Goal: Information Seeking & Learning: Check status

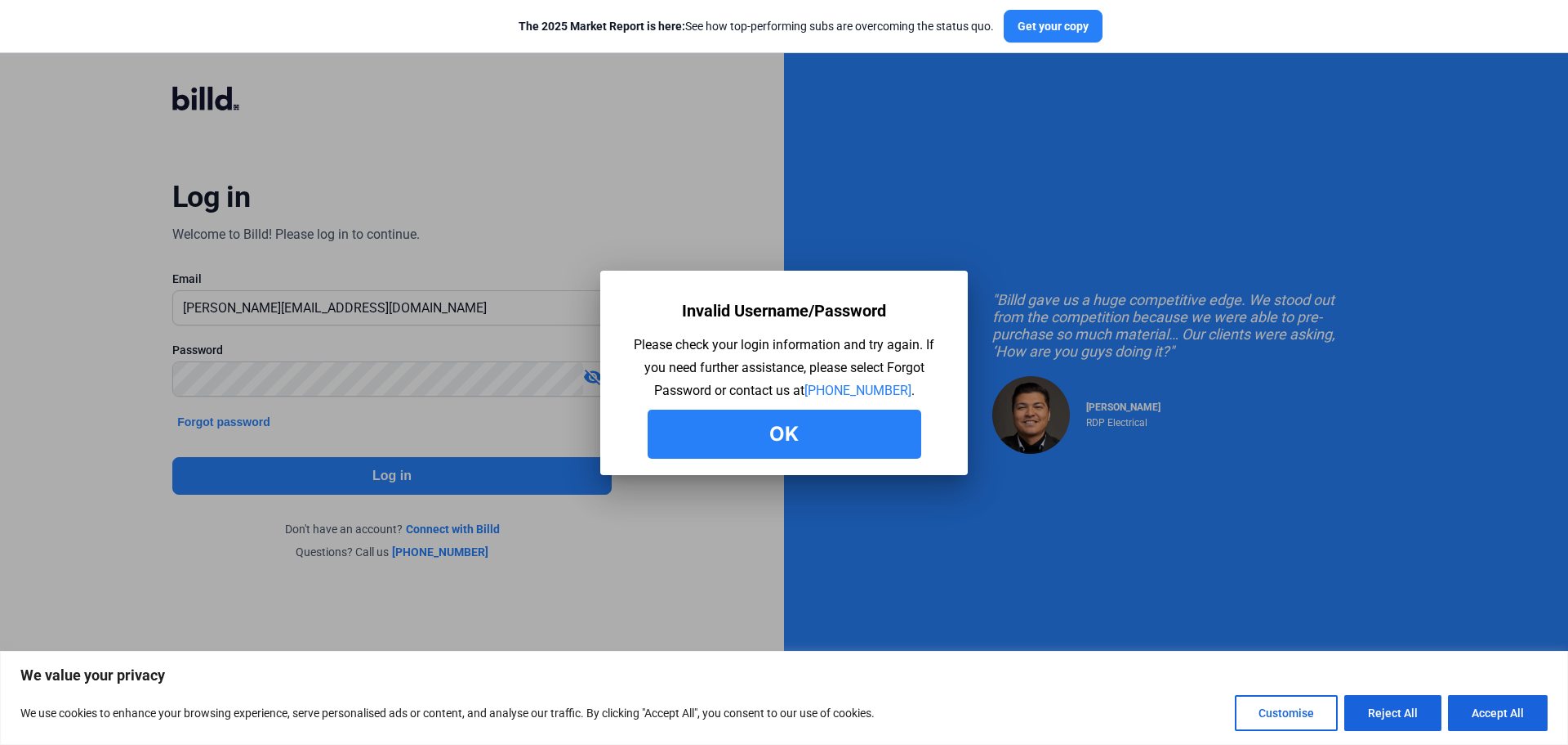
click at [790, 440] on button "Ok" at bounding box center [784, 434] width 274 height 49
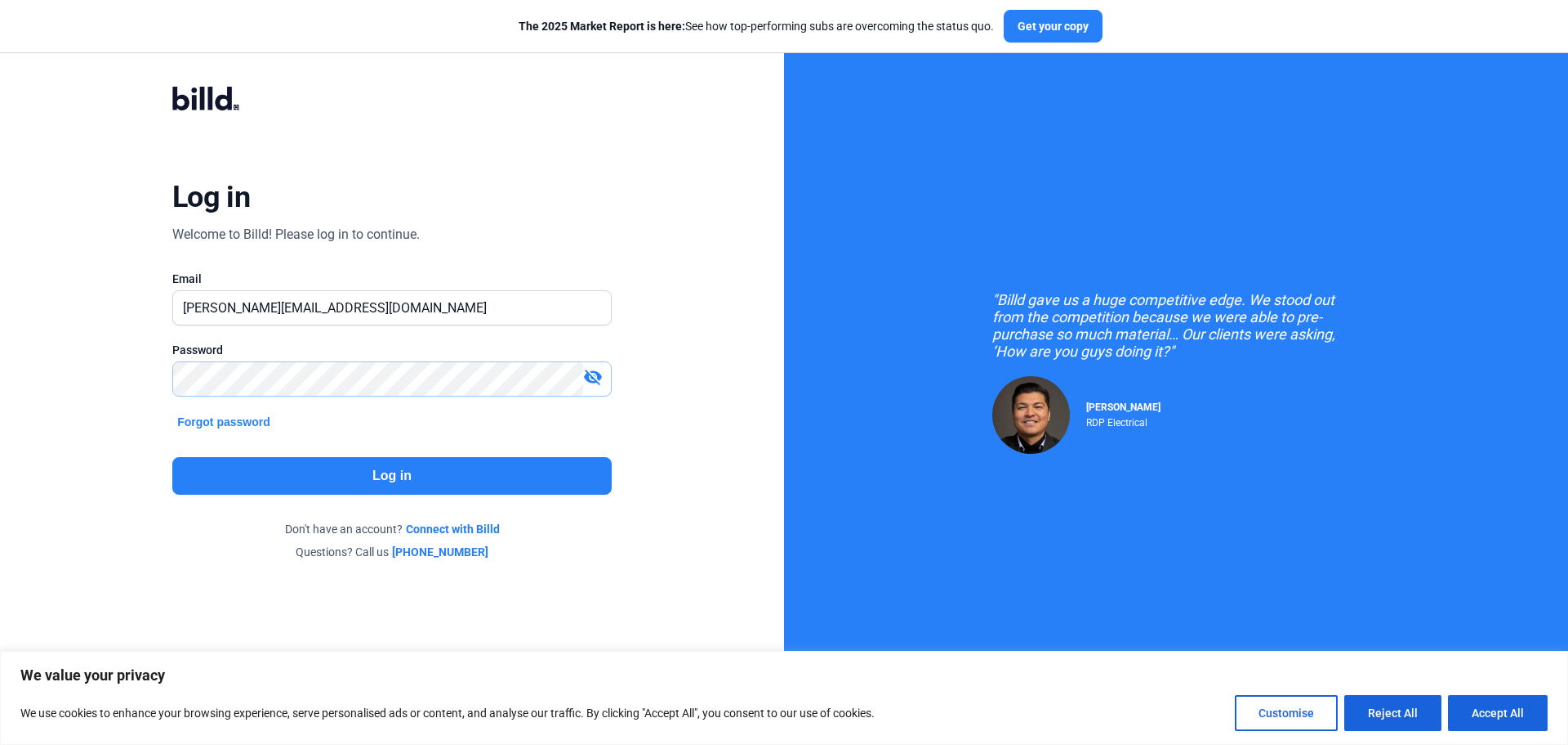
click at [80, 362] on div "Log in Welcome to Billd! Please log in to continue. Email [PERSON_NAME][EMAIL_A…" at bounding box center [392, 322] width 784 height 646
click at [290, 485] on button "Log in" at bounding box center [392, 475] width 439 height 37
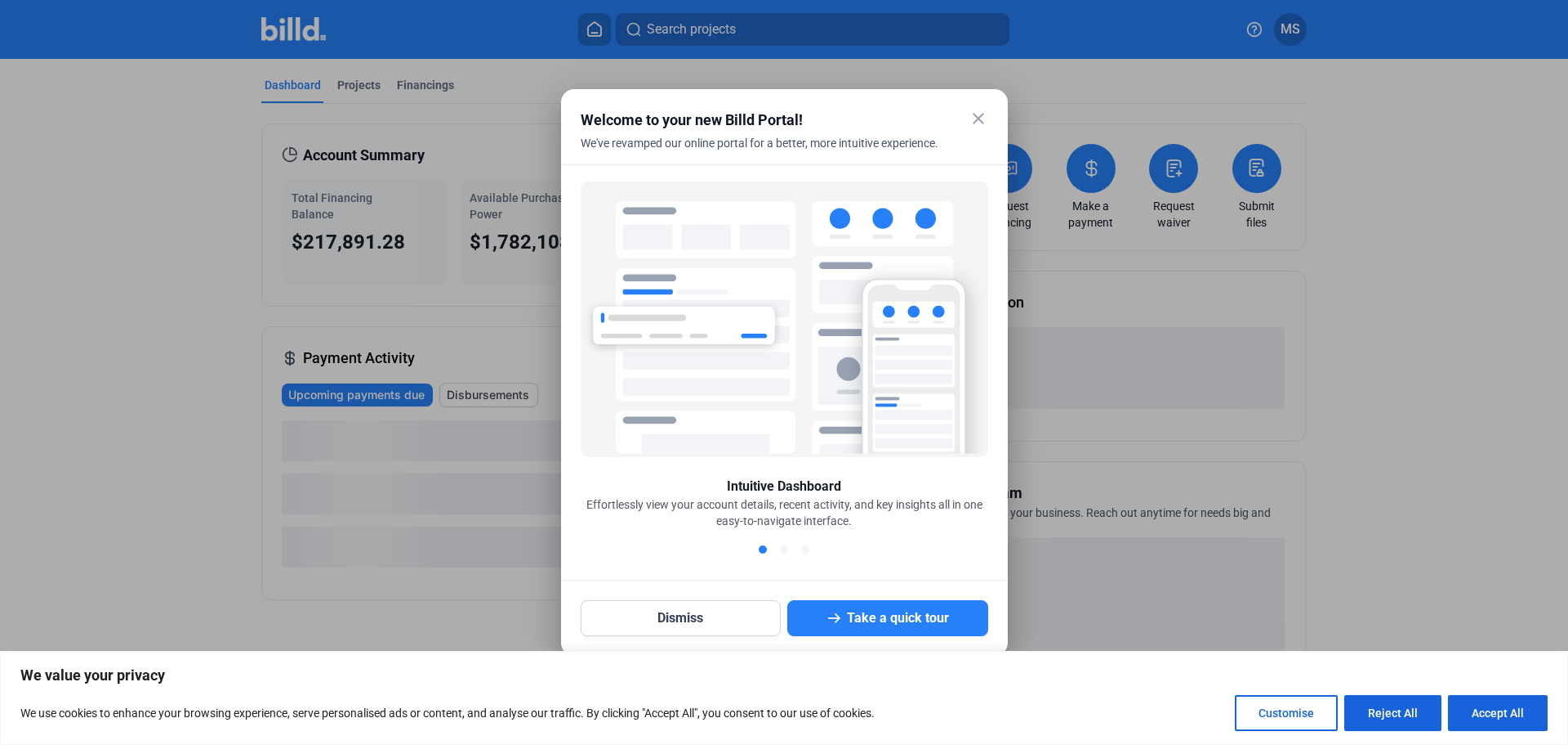
click at [981, 110] on mat-icon "close" at bounding box center [978, 118] width 20 height 20
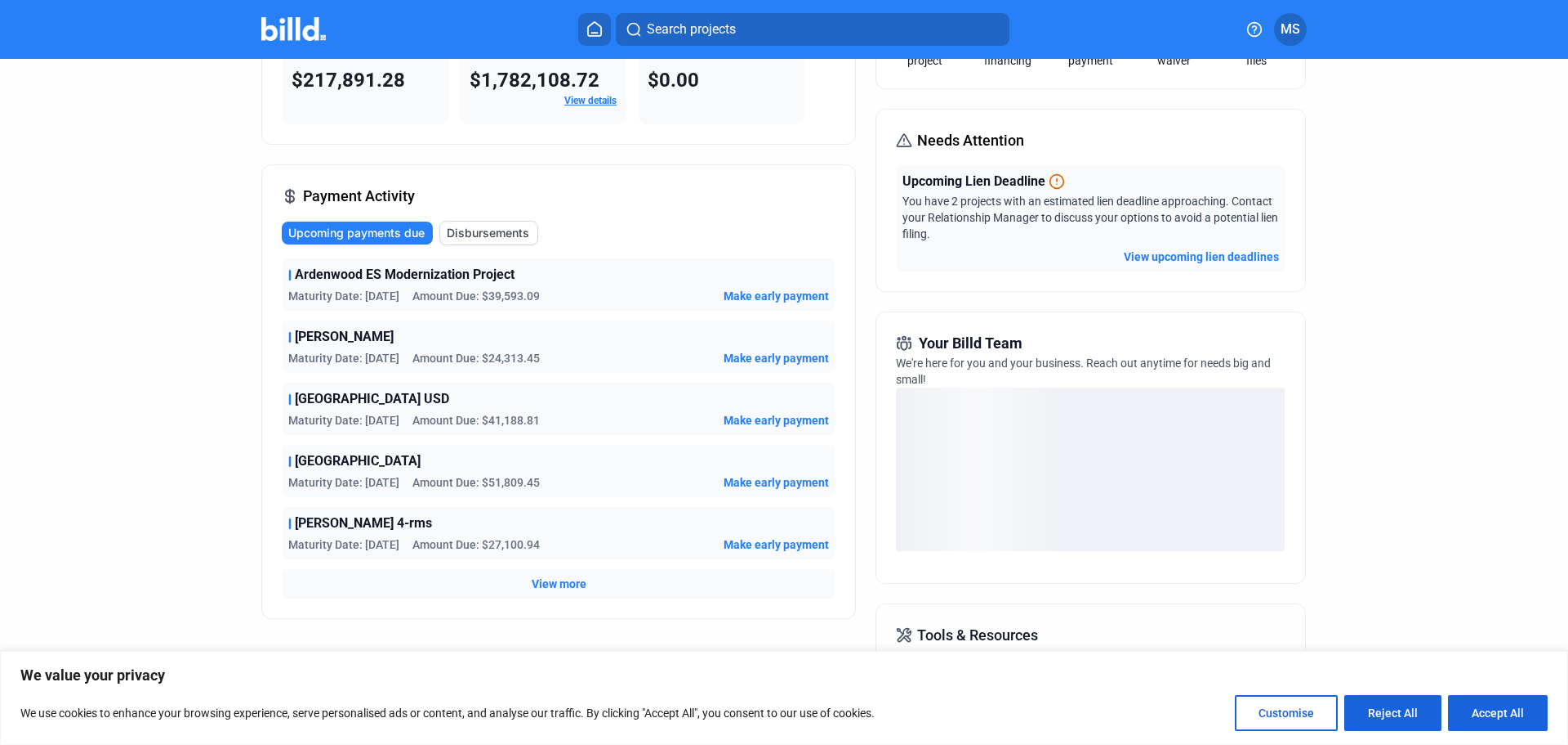
scroll to position [164, 0]
click at [545, 579] on span "View more" at bounding box center [559, 581] width 55 height 16
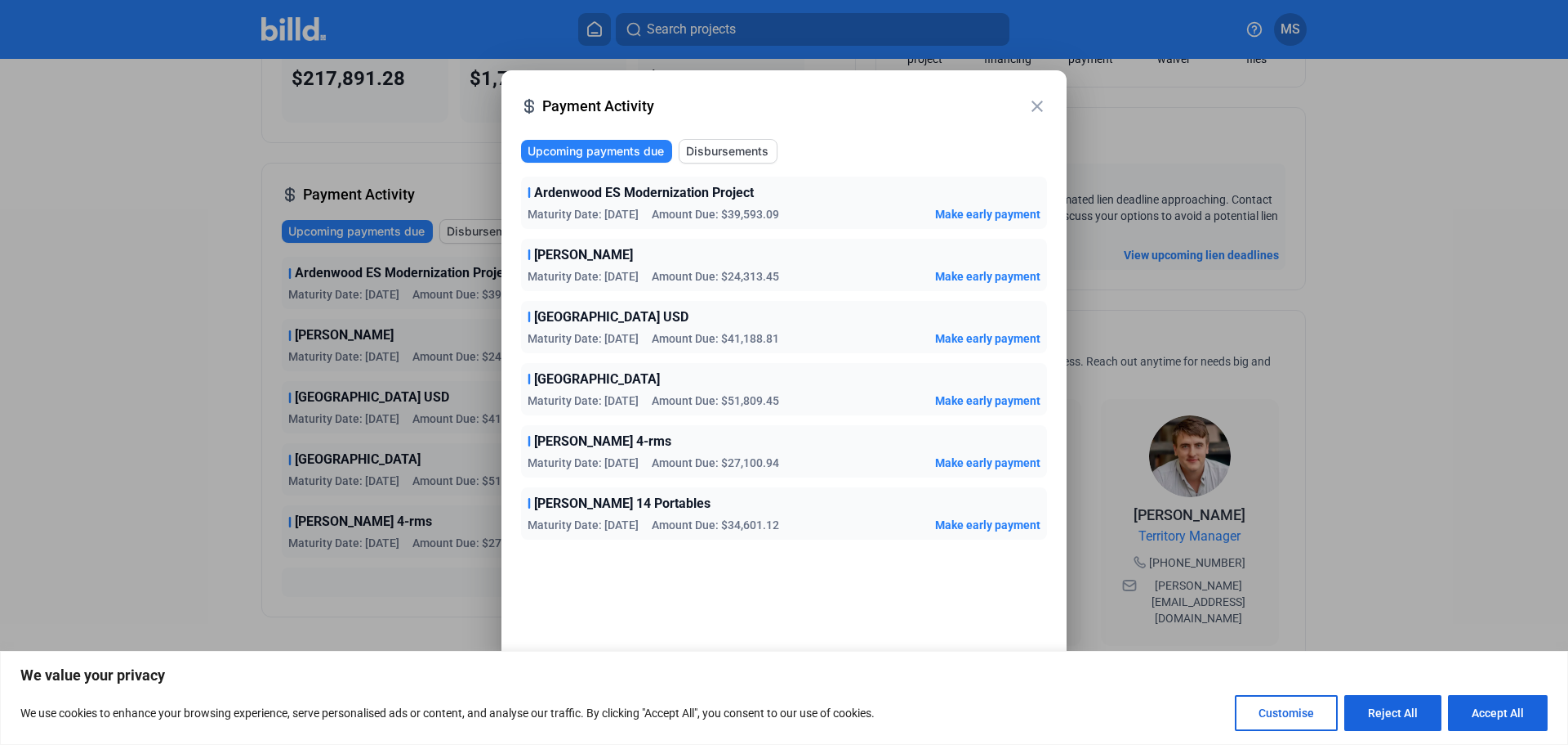
click at [1041, 106] on mat-icon "close" at bounding box center [1037, 106] width 20 height 20
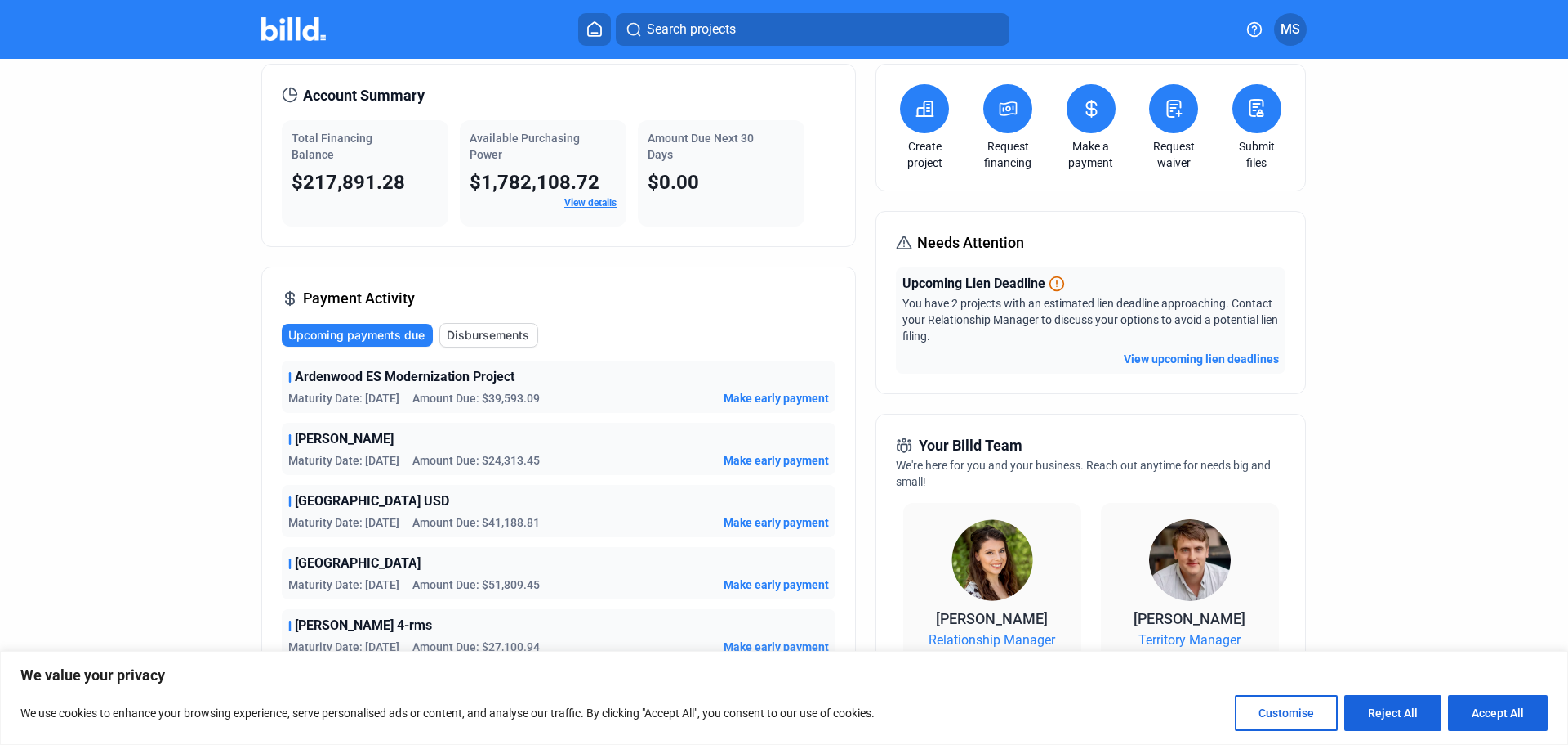
scroll to position [0, 0]
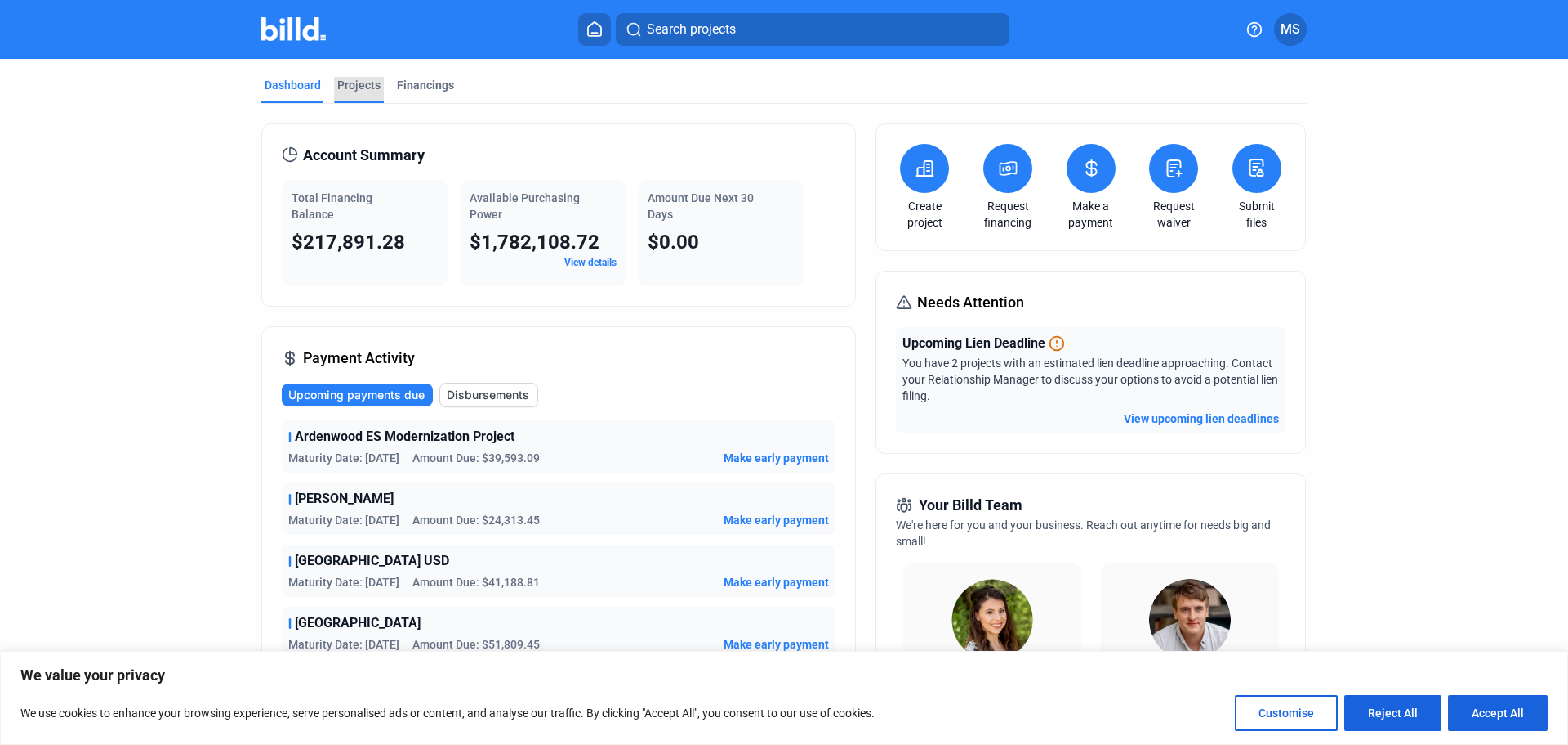
click at [354, 81] on div "Projects" at bounding box center [359, 85] width 43 height 16
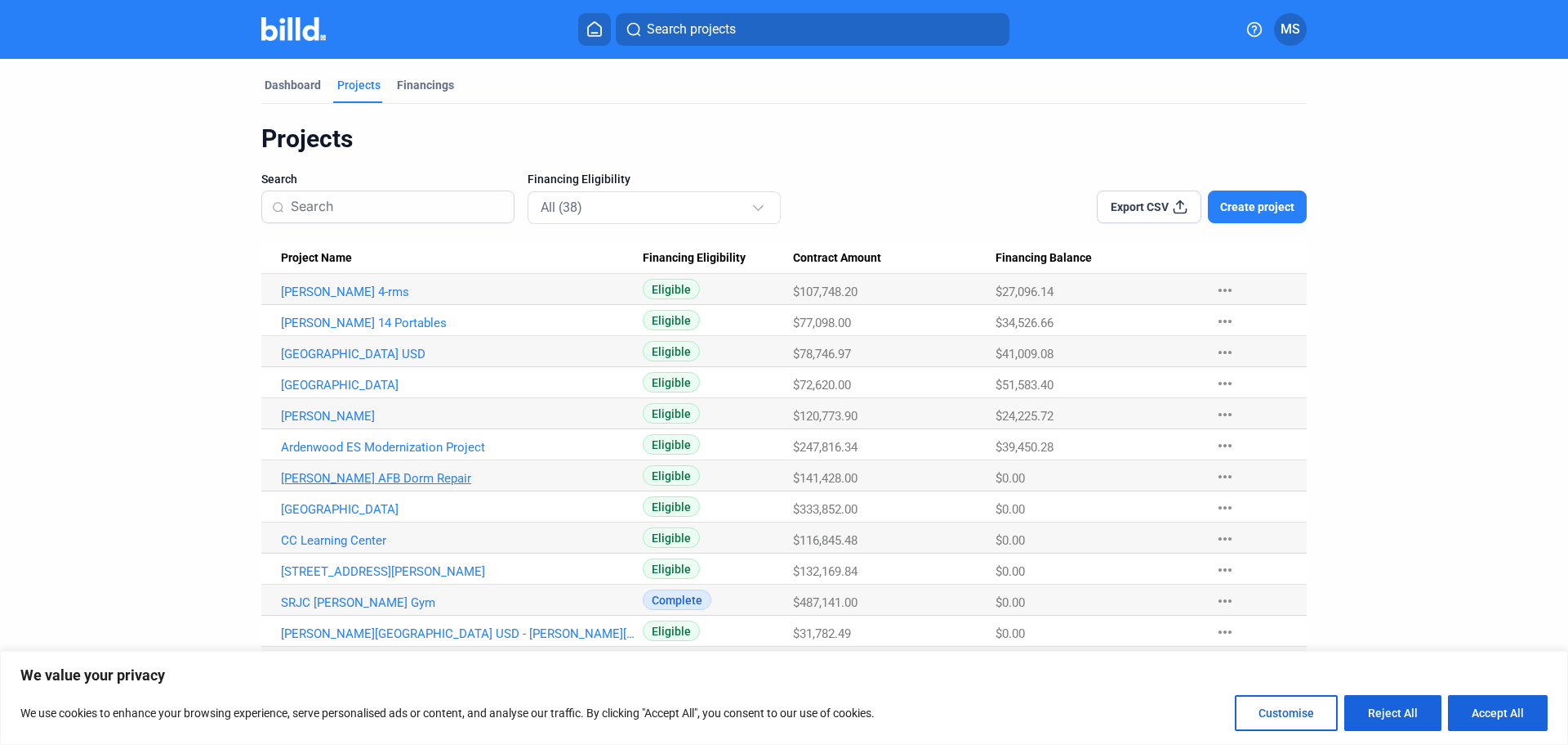
click at [390, 300] on link "[PERSON_NAME] AFB Dorm Repair" at bounding box center [461, 291] width 362 height 14
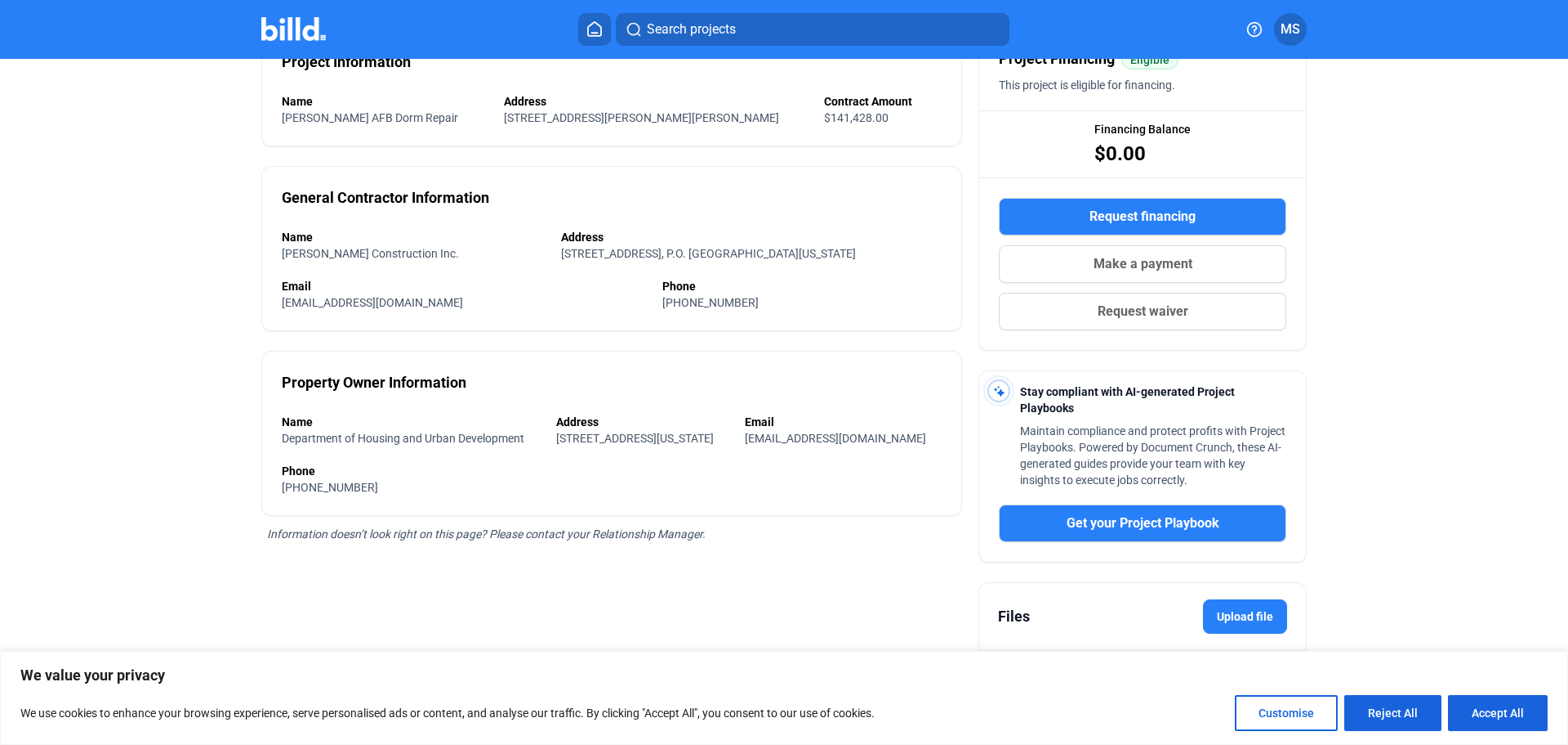
scroll to position [227, 0]
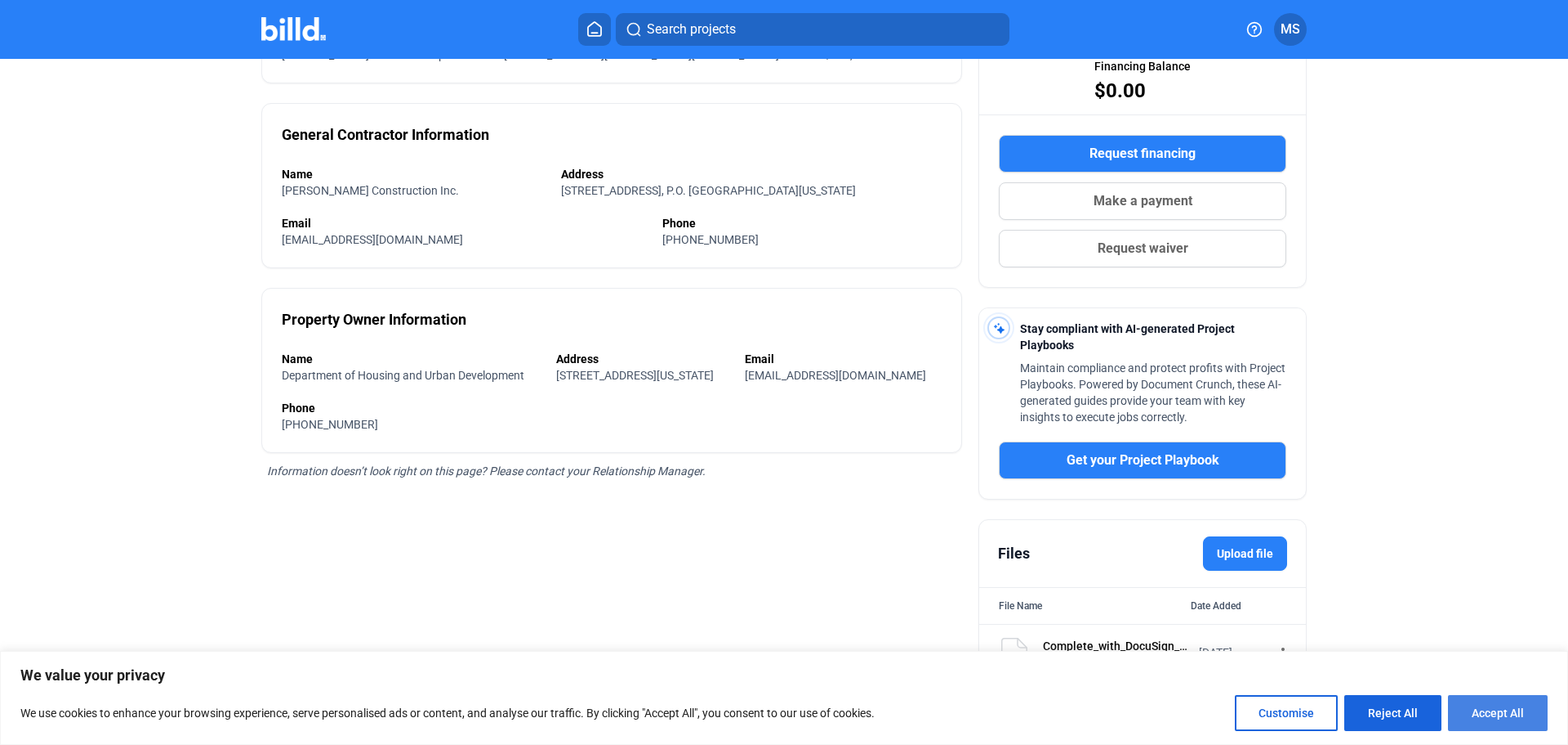
click at [1478, 714] on button "Accept All" at bounding box center [1498, 713] width 100 height 36
checkbox input "true"
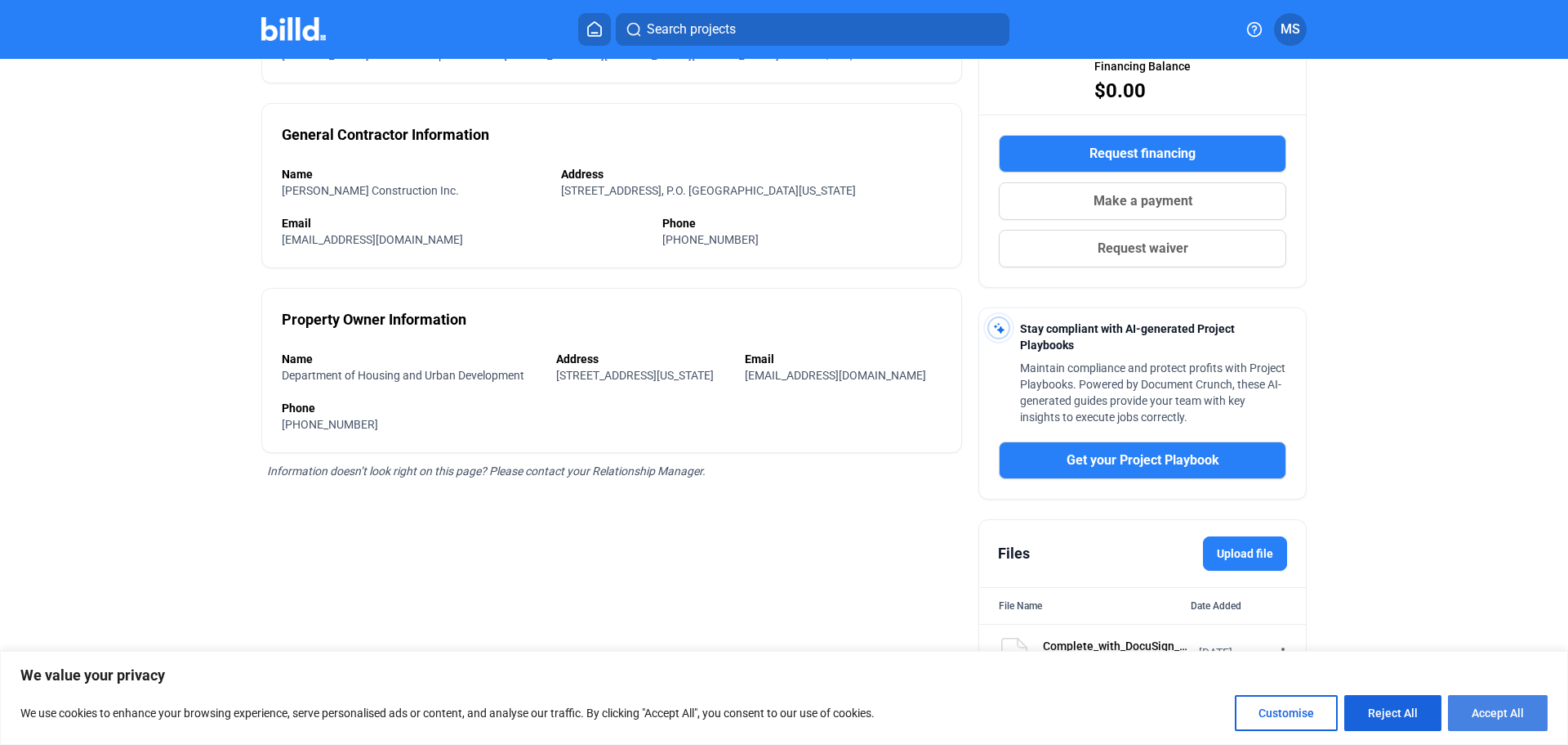
checkbox input "true"
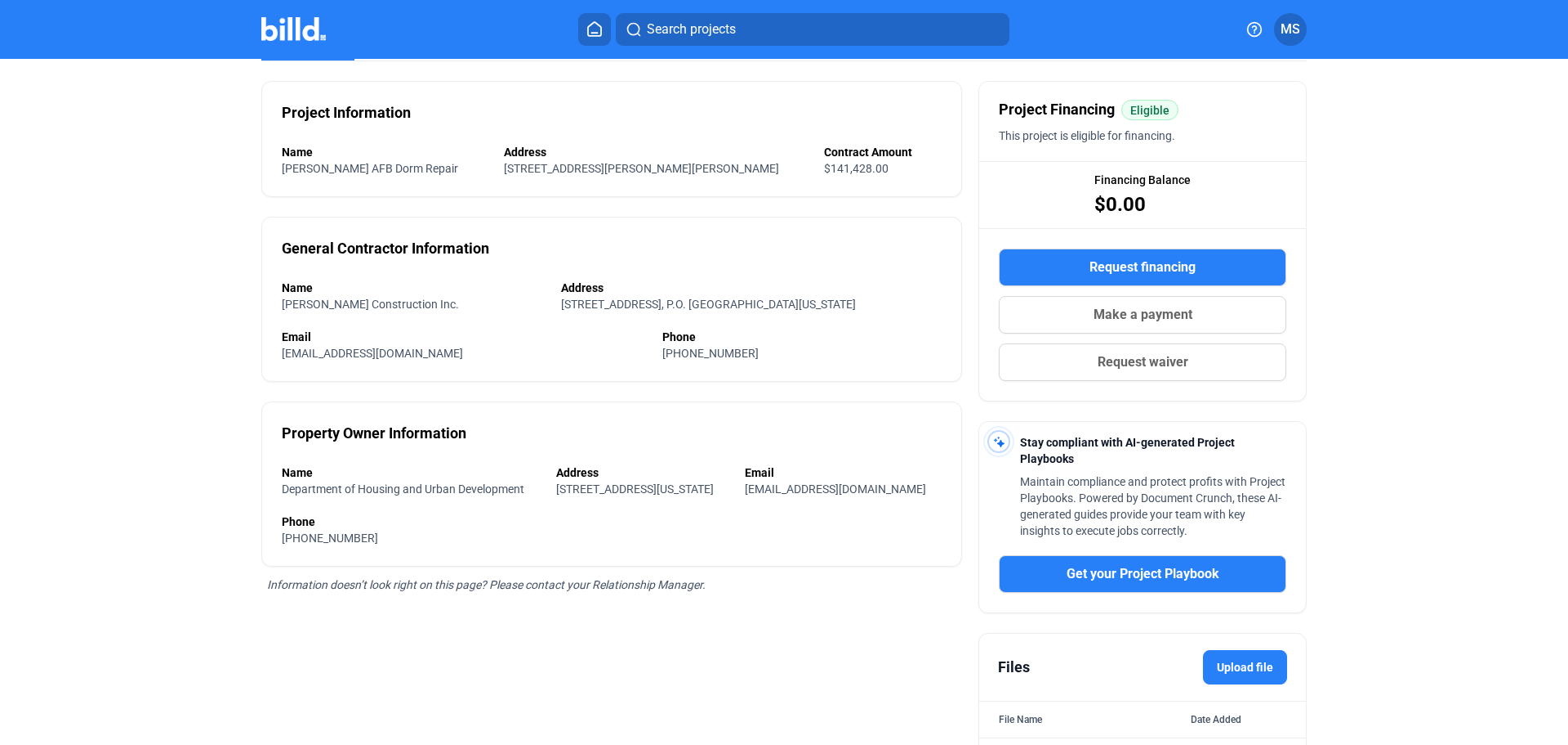
scroll to position [0, 0]
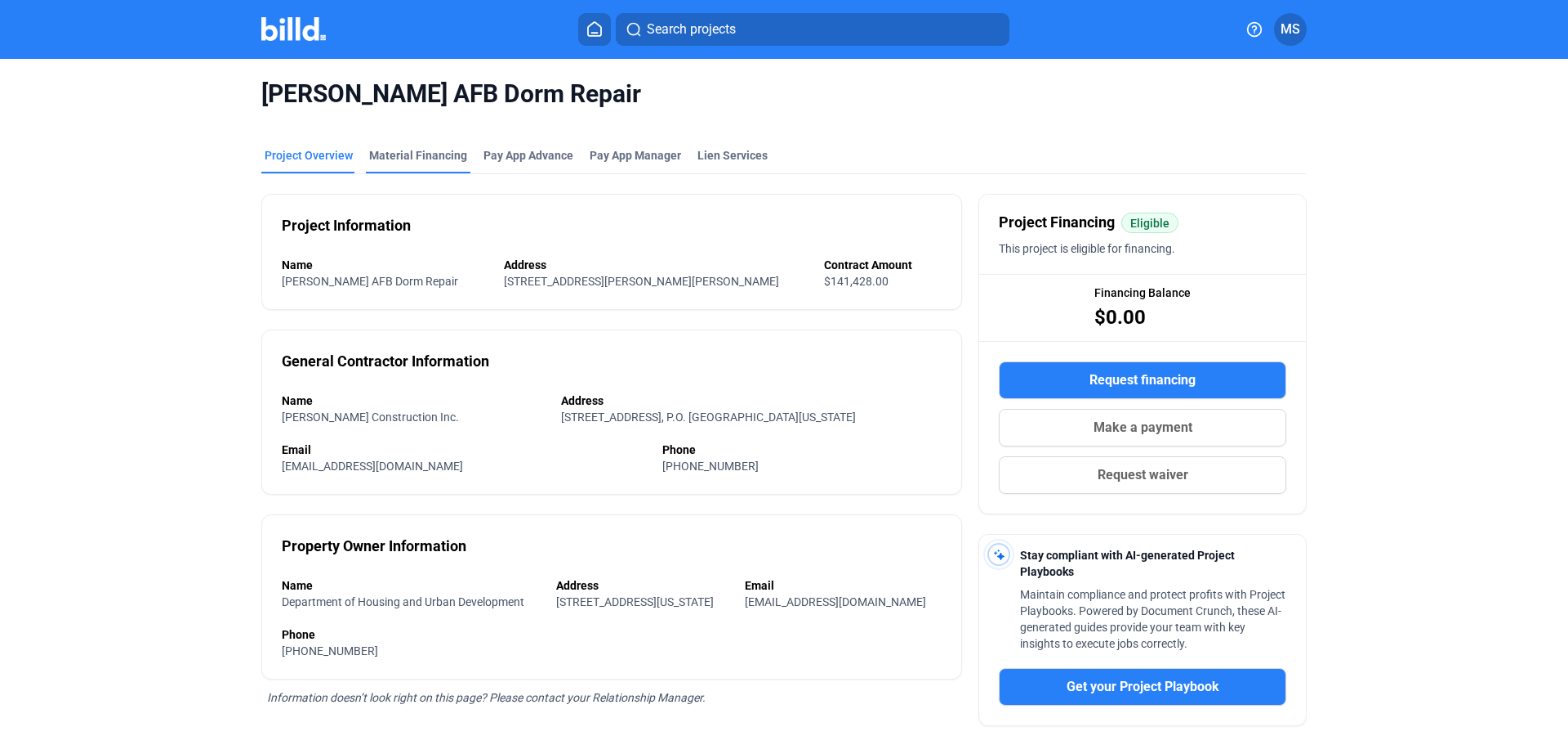
click at [421, 160] on div "Material Financing" at bounding box center [418, 154] width 98 height 16
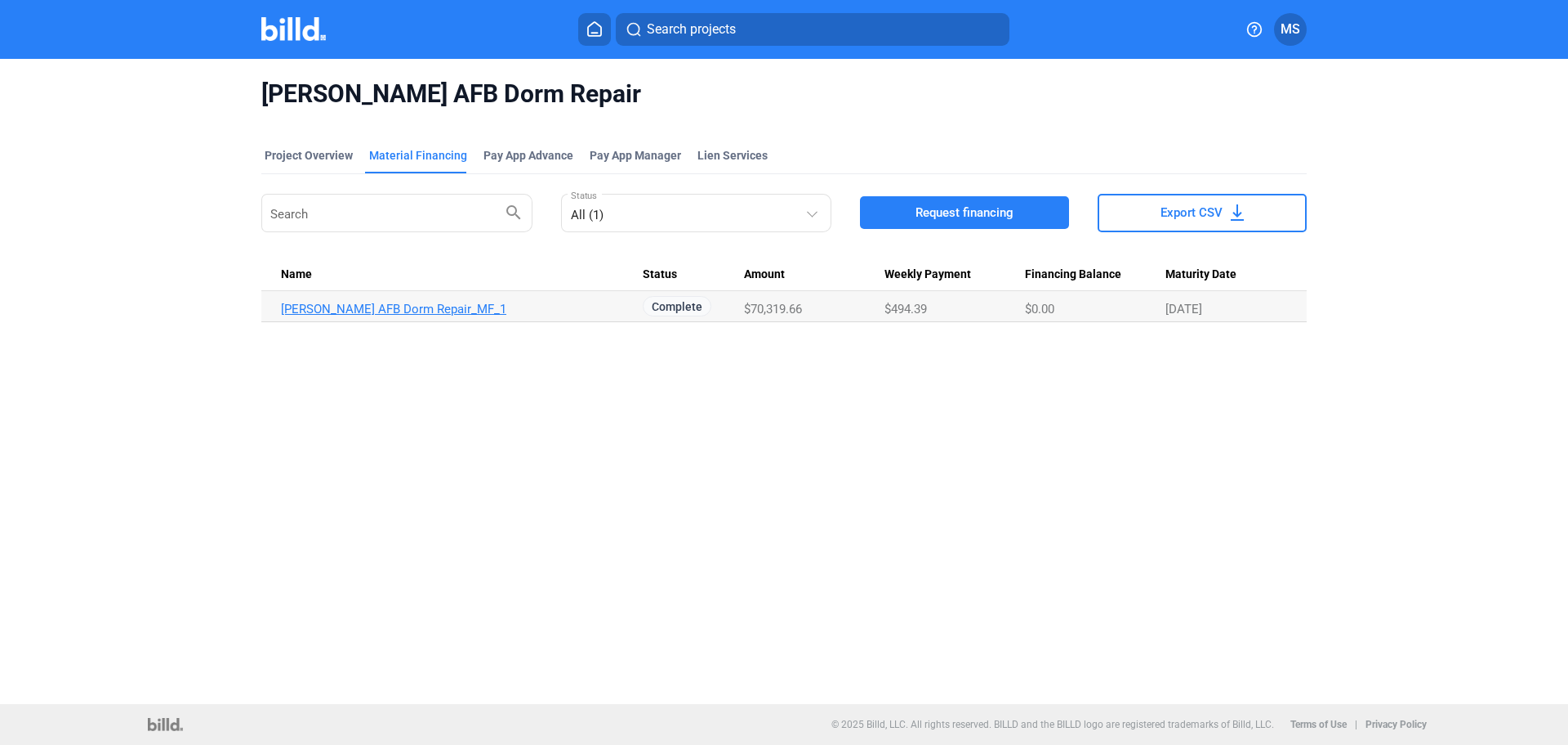
click at [375, 306] on link "[PERSON_NAME] AFB Dorm Repair_MF_1" at bounding box center [461, 308] width 362 height 14
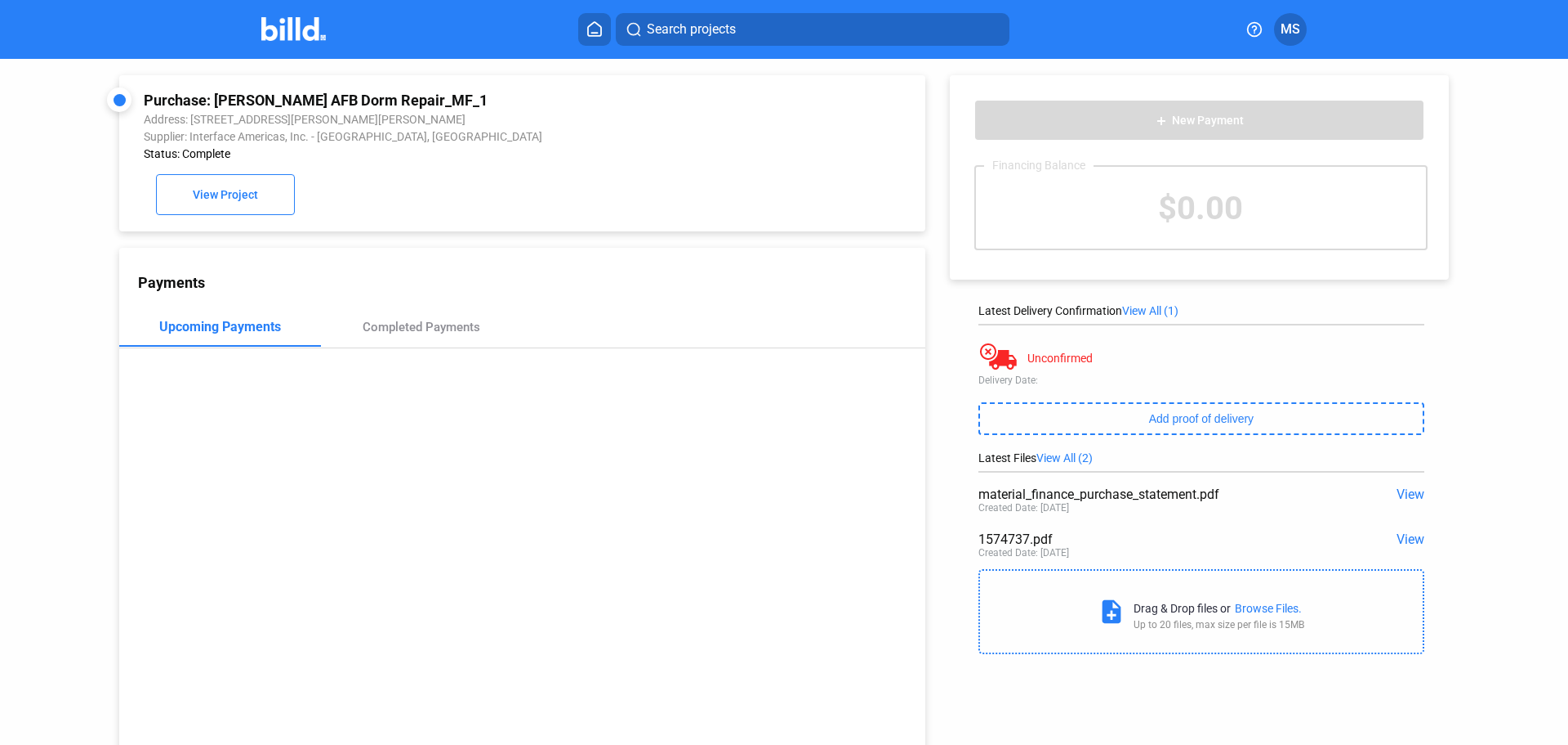
click at [1397, 539] on span "View" at bounding box center [1410, 539] width 28 height 15
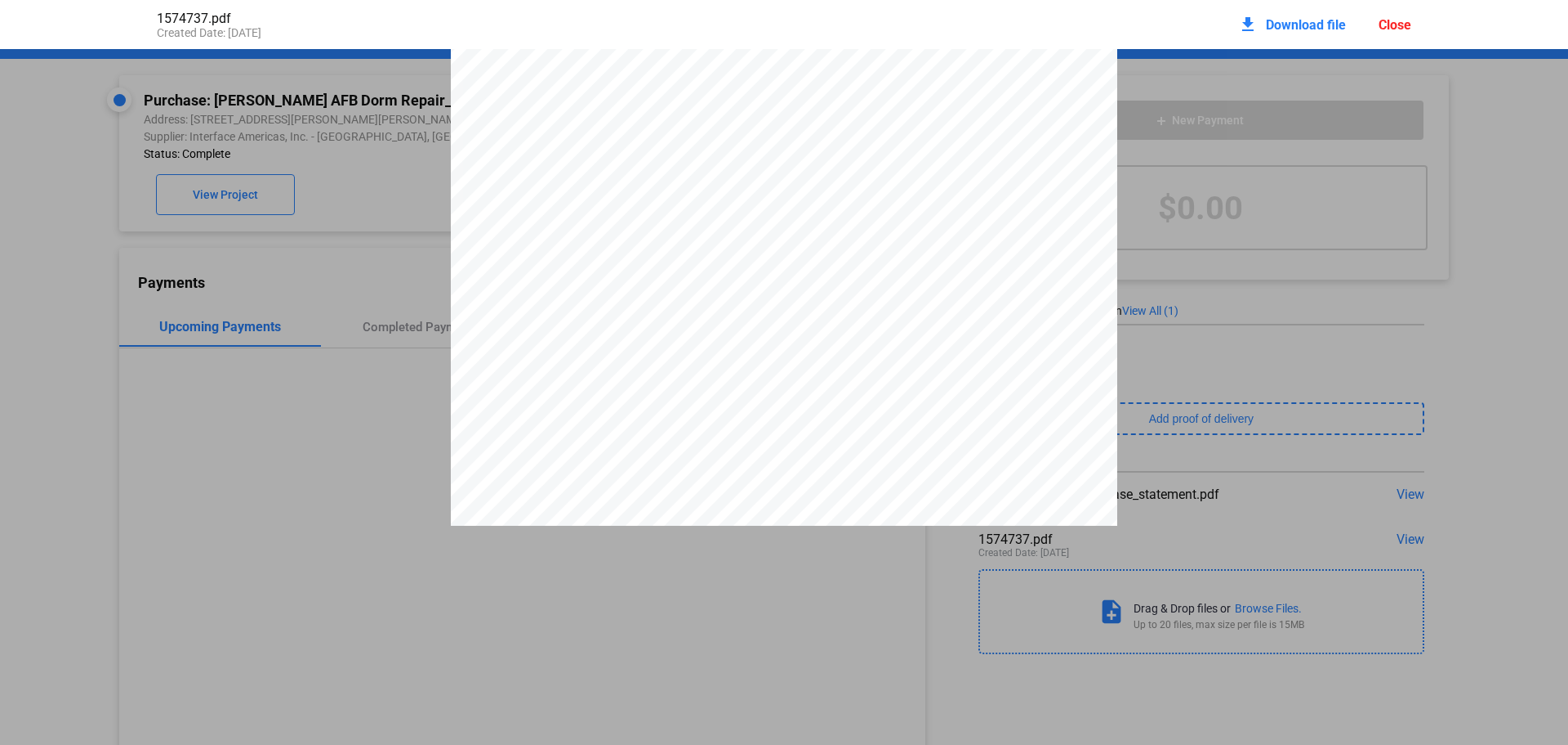
scroll to position [8, 0]
click at [1397, 26] on div "Close" at bounding box center [1395, 25] width 33 height 15
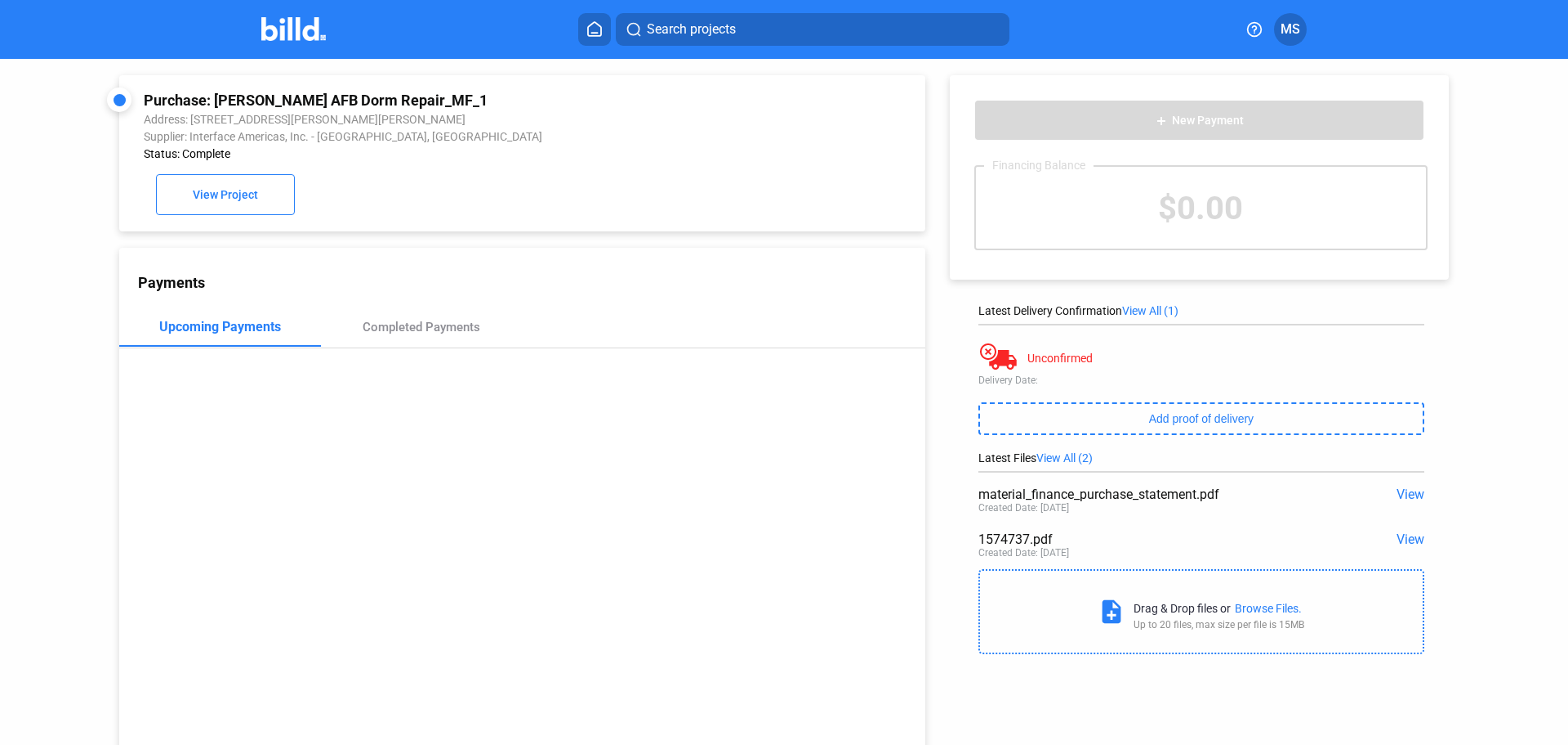
click at [1398, 538] on span "View" at bounding box center [1410, 539] width 28 height 15
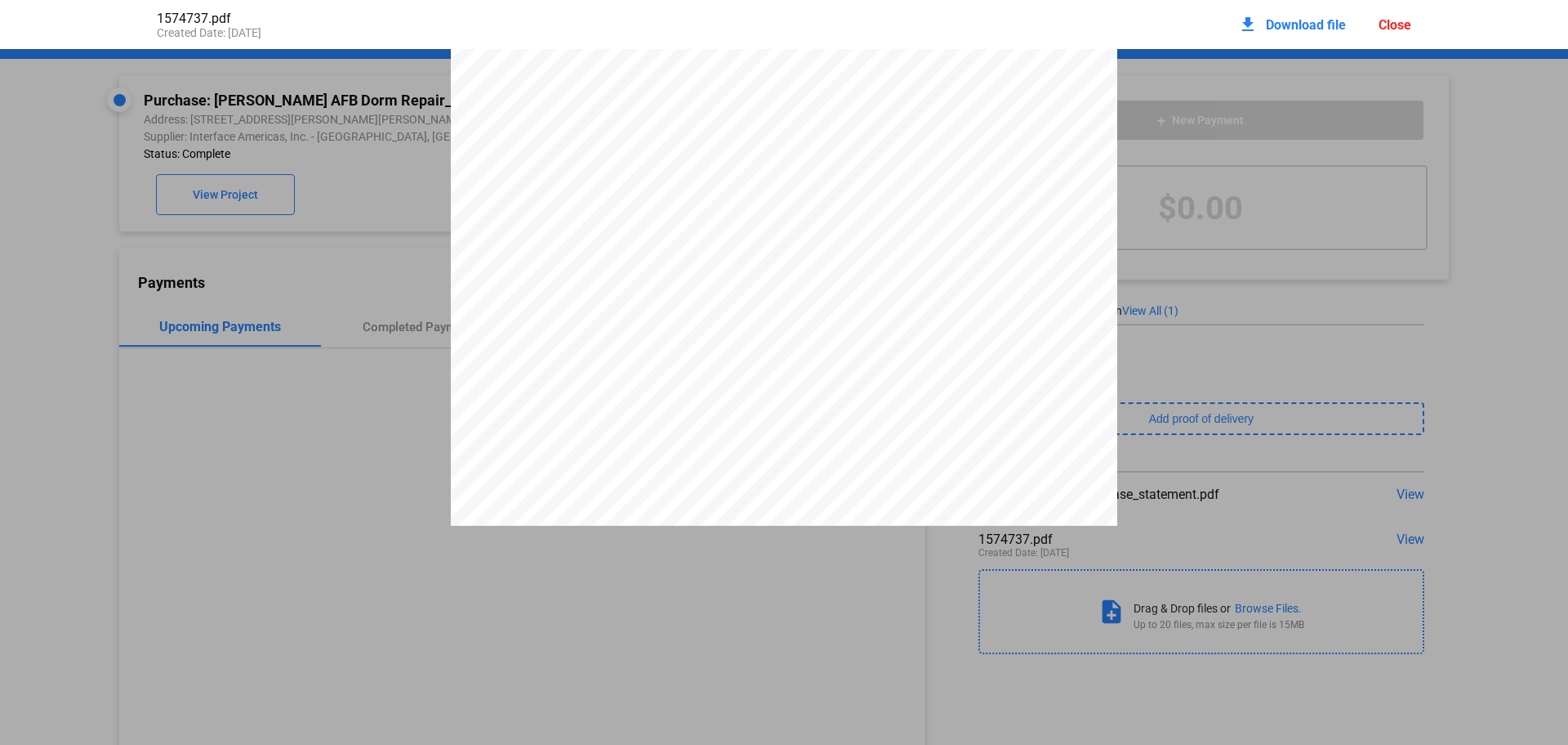
scroll to position [1888, 0]
